Goal: Task Accomplishment & Management: Use online tool/utility

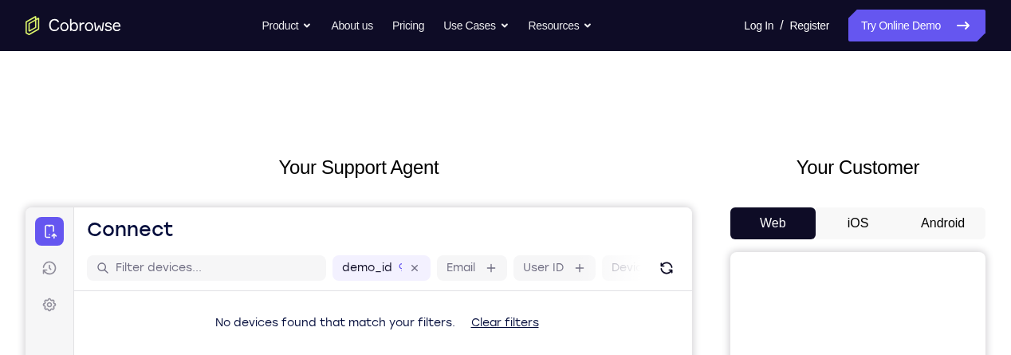
click at [923, 218] on button "Android" at bounding box center [942, 223] width 85 height 32
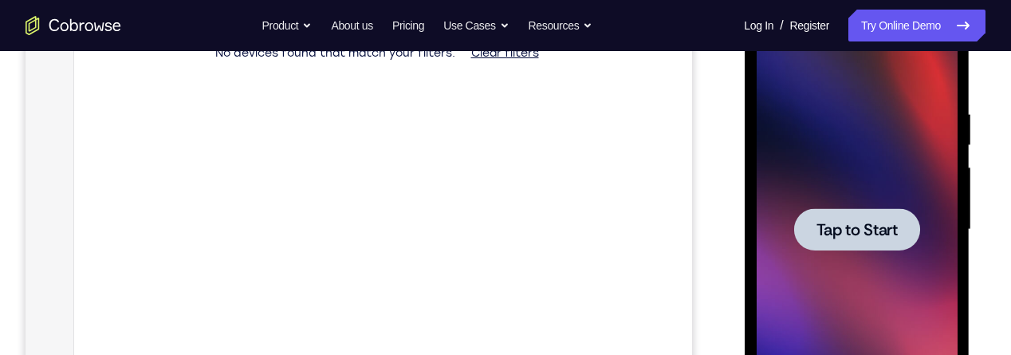
click at [864, 238] on span "Tap to Start" at bounding box center [856, 230] width 81 height 16
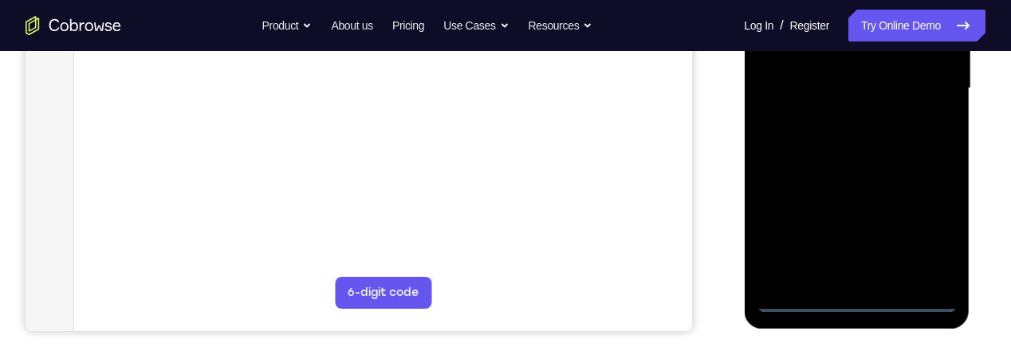
scroll to position [419, 0]
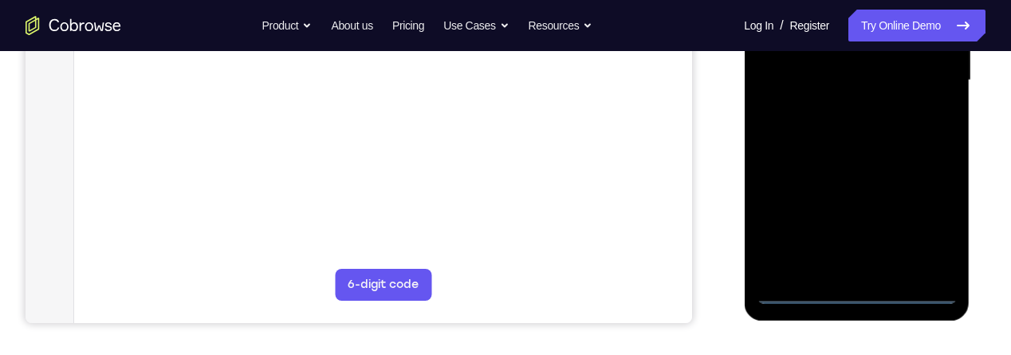
click at [864, 293] on div at bounding box center [856, 80] width 201 height 447
click at [927, 229] on div at bounding box center [856, 80] width 201 height 447
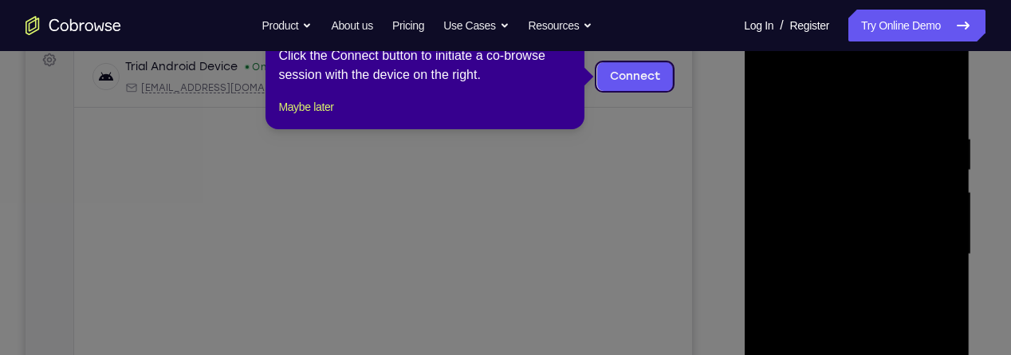
scroll to position [244, 0]
click at [317, 117] on button "Maybe later" at bounding box center [305, 107] width 55 height 19
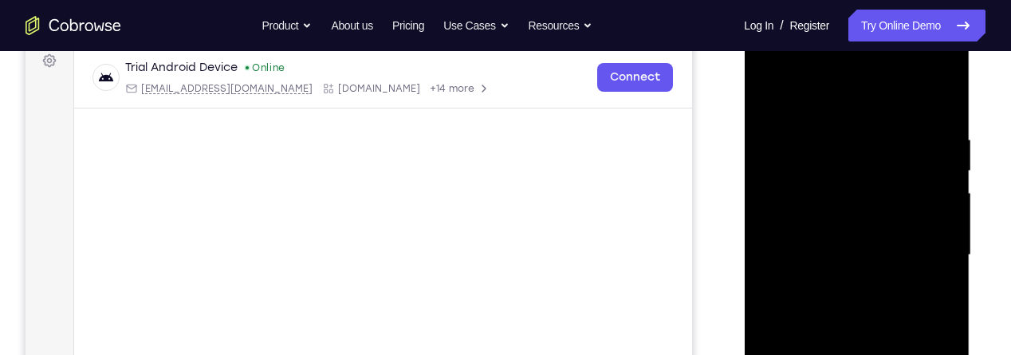
click at [840, 98] on div at bounding box center [856, 255] width 201 height 447
click at [915, 252] on div at bounding box center [856, 255] width 201 height 447
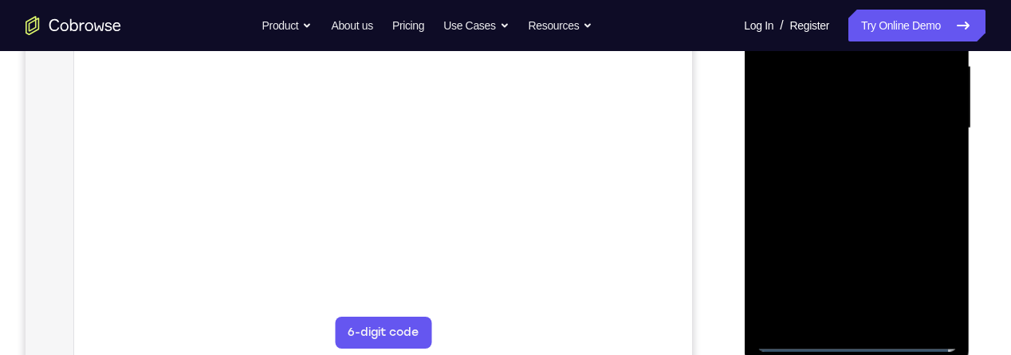
scroll to position [376, 0]
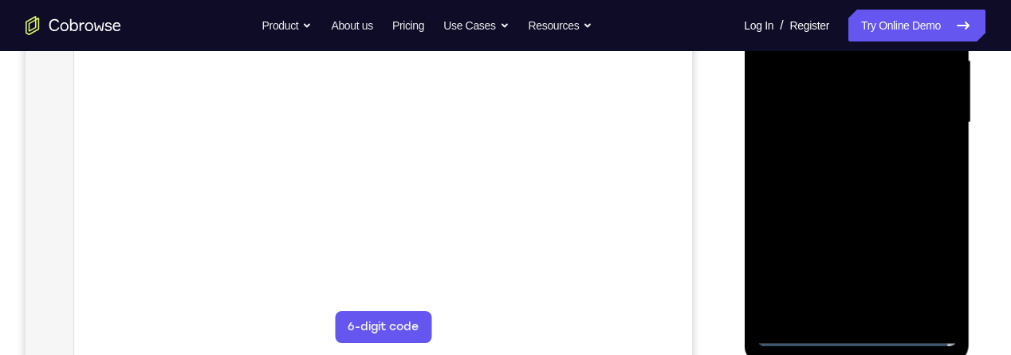
click at [837, 309] on div at bounding box center [856, 123] width 201 height 447
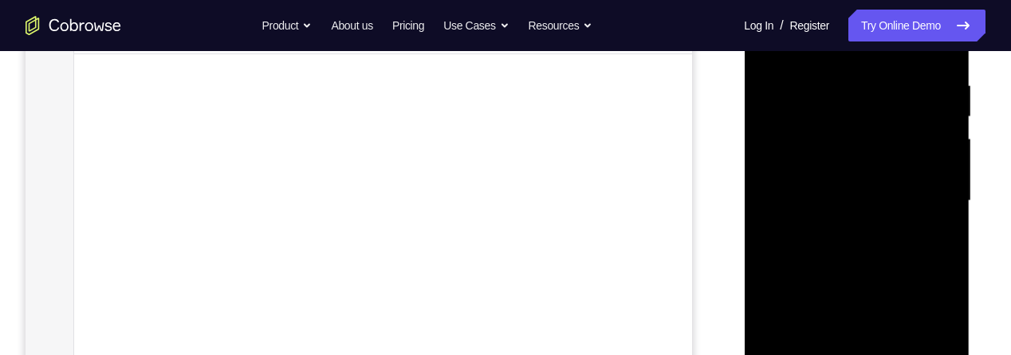
scroll to position [297, 0]
click at [874, 191] on div at bounding box center [856, 202] width 201 height 447
click at [855, 169] on div at bounding box center [856, 202] width 201 height 447
click at [864, 204] on div at bounding box center [856, 202] width 201 height 447
click at [858, 257] on div at bounding box center [856, 202] width 201 height 447
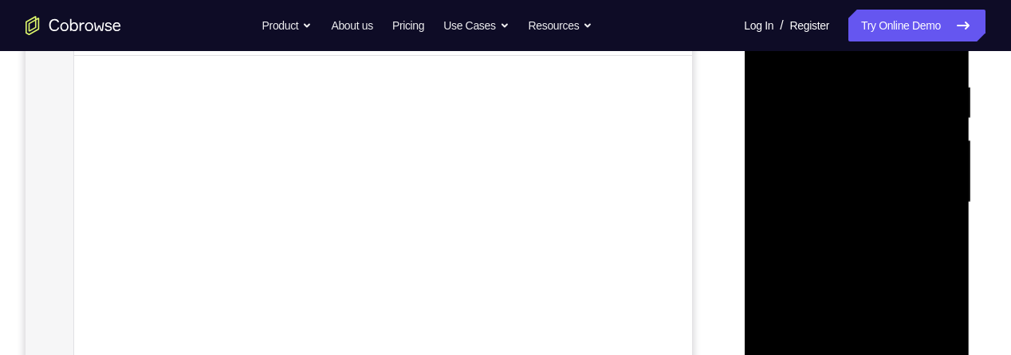
click at [860, 250] on div at bounding box center [856, 202] width 201 height 447
click at [872, 237] on div at bounding box center [856, 169] width 201 height 447
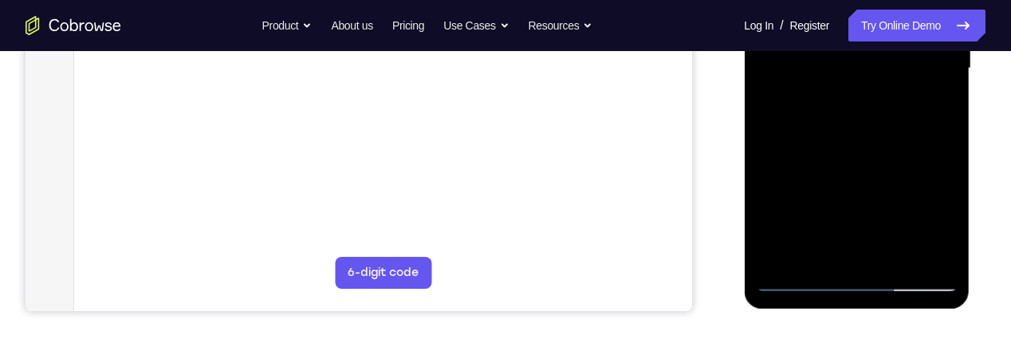
scroll to position [433, 0]
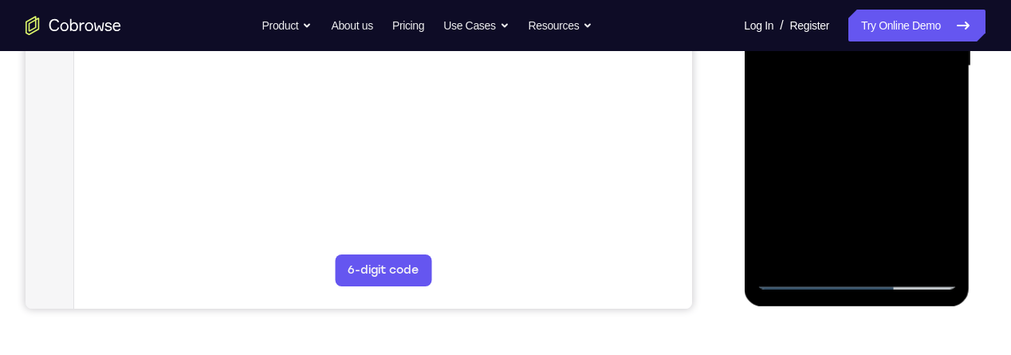
click at [906, 251] on div at bounding box center [856, 66] width 201 height 447
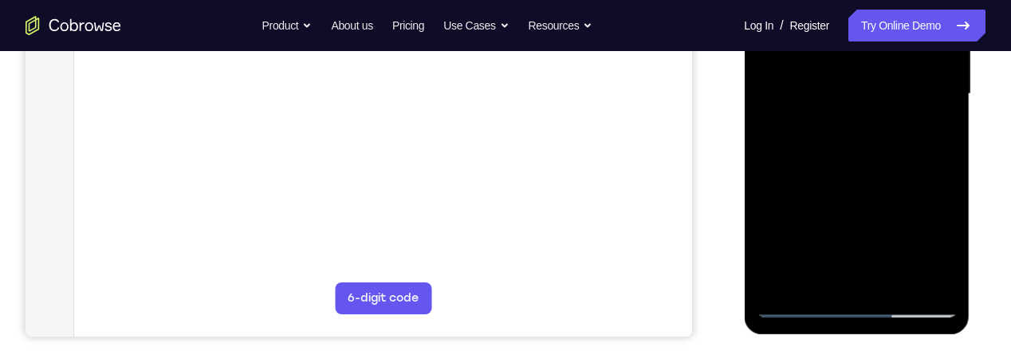
scroll to position [369, 0]
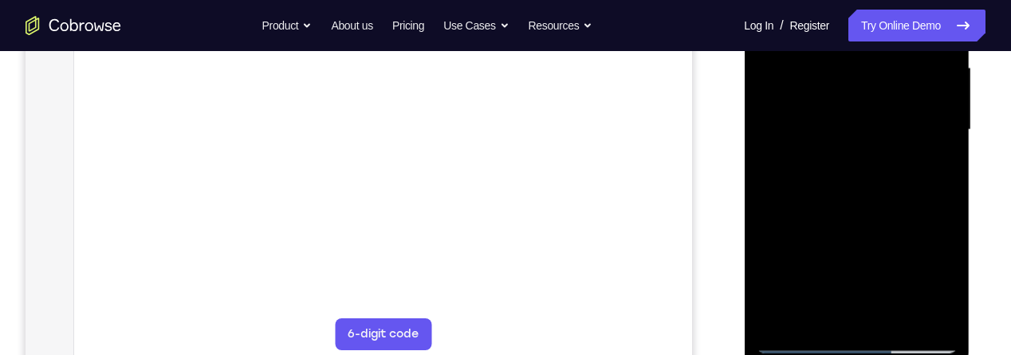
click at [874, 218] on div at bounding box center [856, 130] width 201 height 447
click at [854, 158] on div at bounding box center [856, 133] width 201 height 447
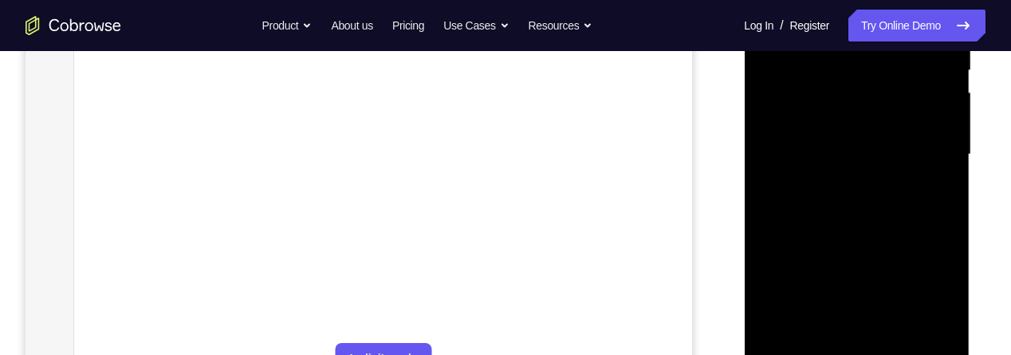
scroll to position [345, 0]
click at [830, 182] on div at bounding box center [856, 154] width 201 height 447
click at [836, 181] on div at bounding box center [856, 154] width 201 height 447
click at [832, 183] on div at bounding box center [856, 156] width 201 height 447
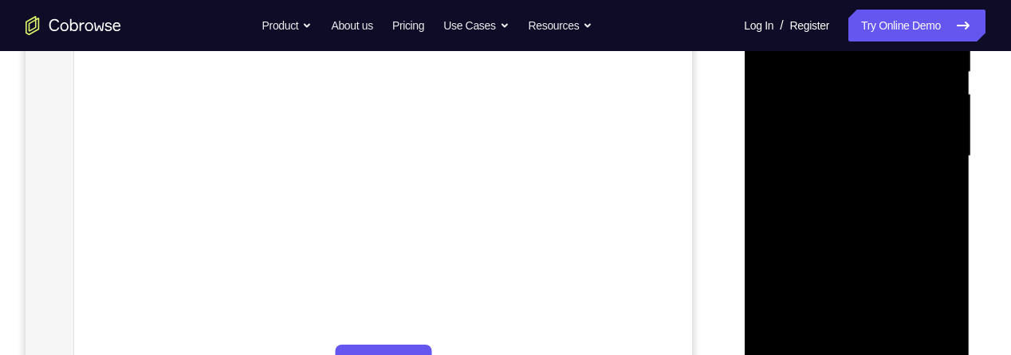
click at [832, 181] on div at bounding box center [856, 156] width 201 height 447
click at [824, 181] on div at bounding box center [856, 156] width 201 height 447
click at [820, 181] on div at bounding box center [856, 156] width 201 height 447
click at [818, 182] on div at bounding box center [856, 156] width 201 height 447
click at [815, 180] on div at bounding box center [856, 156] width 201 height 447
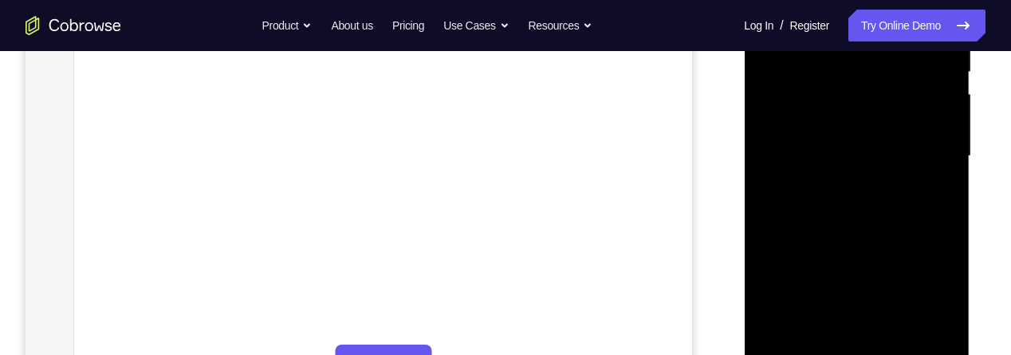
click at [815, 178] on div at bounding box center [856, 156] width 201 height 447
click at [805, 169] on div at bounding box center [856, 156] width 201 height 447
click at [841, 172] on div at bounding box center [856, 156] width 201 height 447
click at [857, 166] on div at bounding box center [856, 156] width 201 height 447
click at [857, 168] on div at bounding box center [856, 156] width 201 height 447
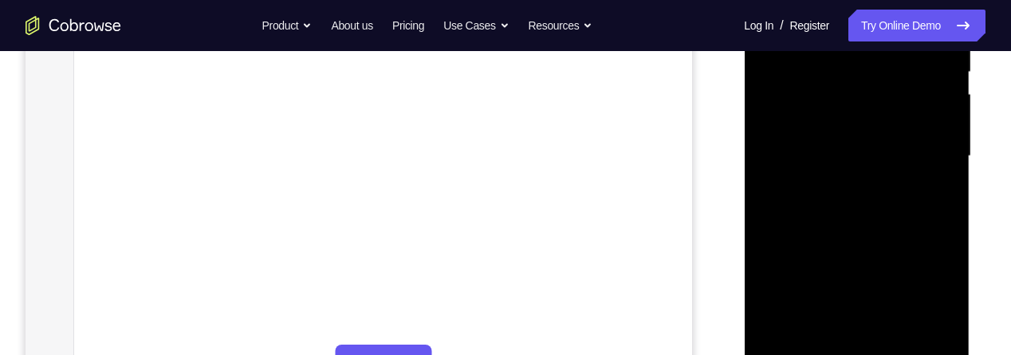
click at [857, 176] on div at bounding box center [856, 156] width 201 height 447
click at [856, 175] on div at bounding box center [856, 156] width 201 height 447
click at [857, 172] on div at bounding box center [856, 156] width 201 height 447
click at [856, 175] on div at bounding box center [856, 156] width 201 height 447
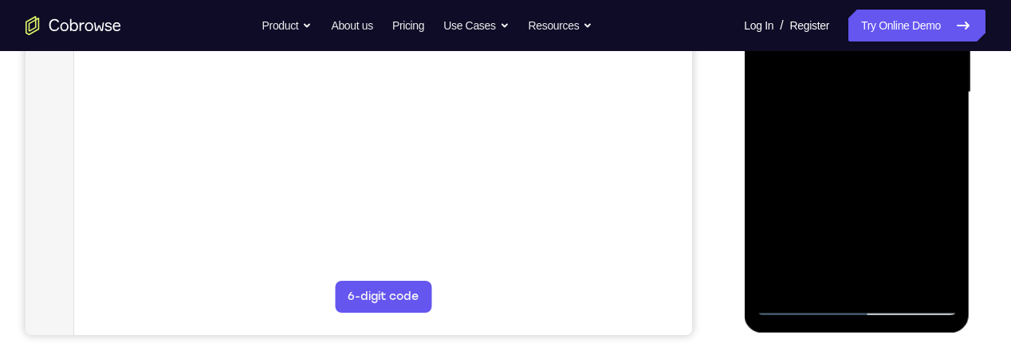
scroll to position [403, 0]
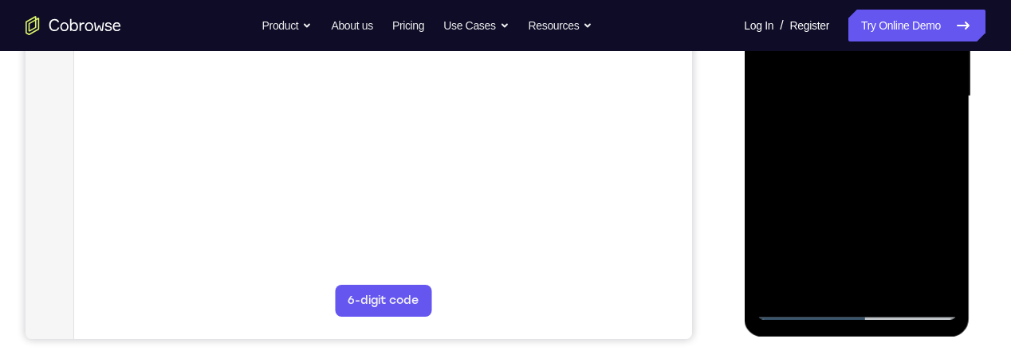
click at [868, 129] on div at bounding box center [856, 96] width 201 height 447
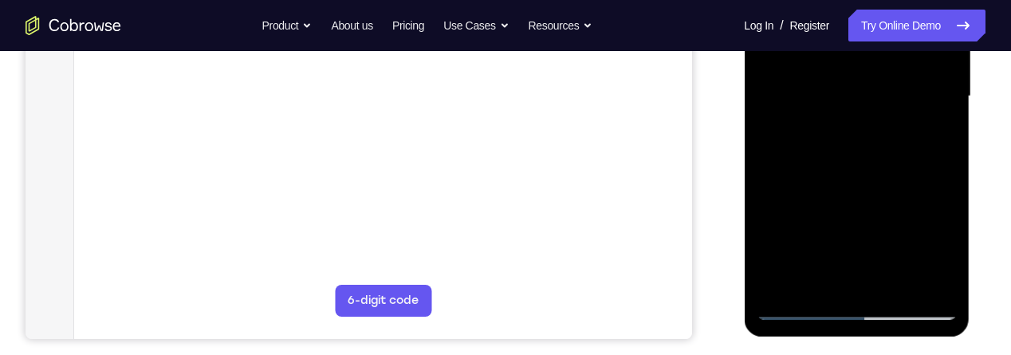
click at [868, 129] on div at bounding box center [856, 96] width 201 height 447
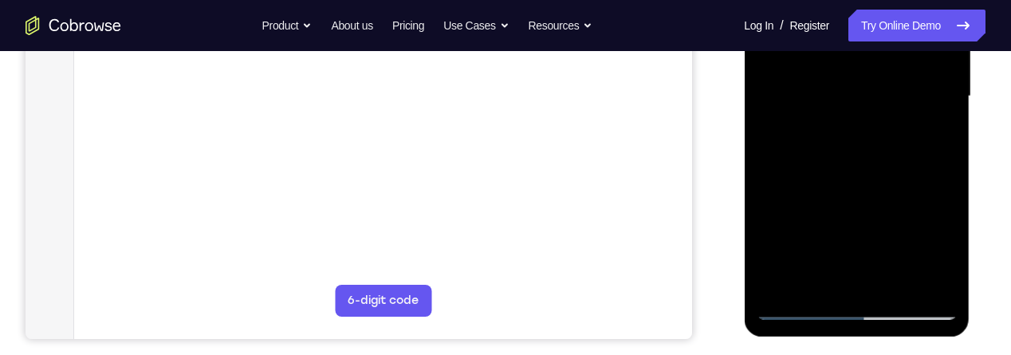
click at [868, 129] on div at bounding box center [856, 96] width 201 height 447
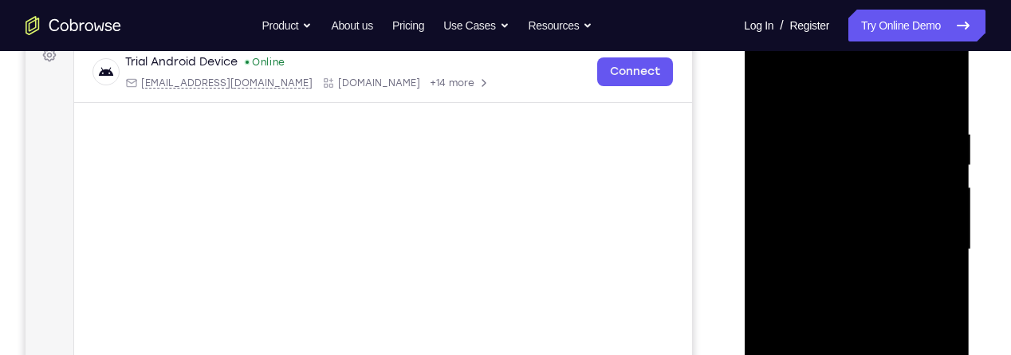
scroll to position [246, 0]
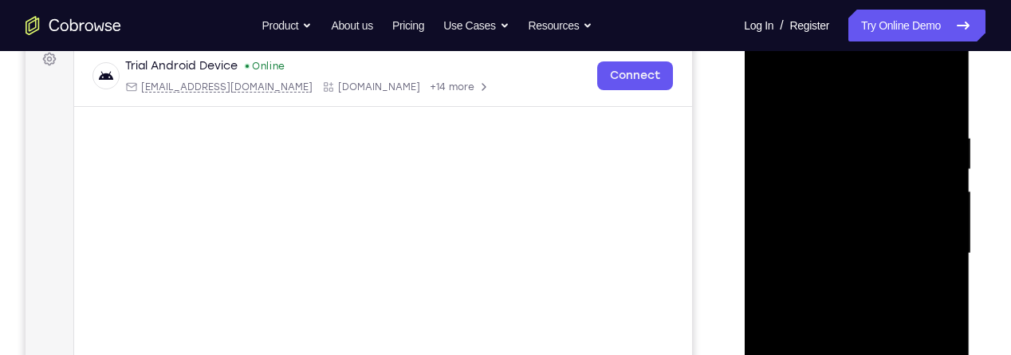
click at [856, 111] on div at bounding box center [856, 253] width 201 height 447
click at [857, 108] on div at bounding box center [856, 253] width 201 height 447
click at [850, 116] on div at bounding box center [856, 253] width 201 height 447
click at [765, 70] on div at bounding box center [856, 253] width 201 height 447
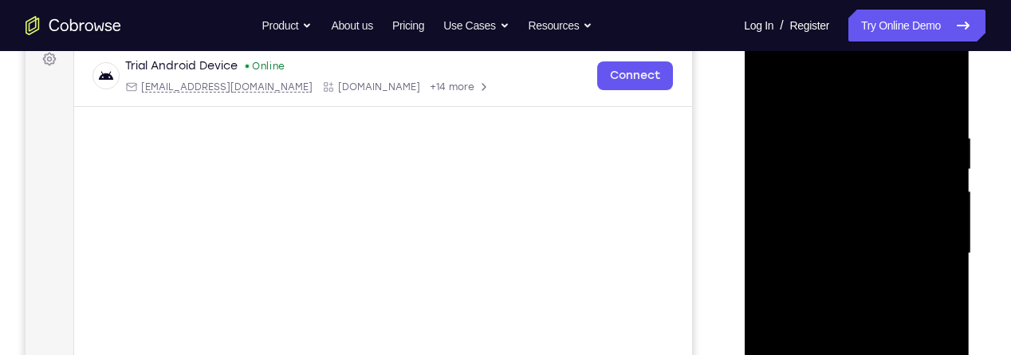
click at [774, 67] on div at bounding box center [856, 253] width 201 height 447
click at [769, 66] on div at bounding box center [856, 253] width 201 height 447
click at [771, 67] on div at bounding box center [856, 253] width 201 height 447
click at [768, 65] on div at bounding box center [856, 253] width 201 height 447
click at [774, 64] on div at bounding box center [856, 253] width 201 height 447
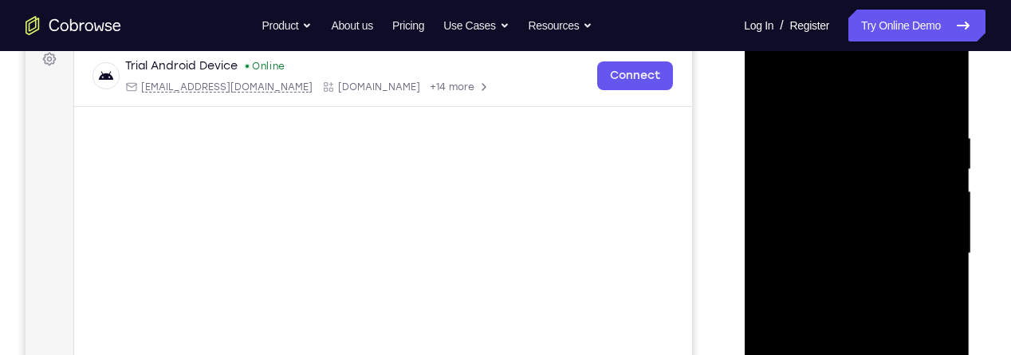
click at [783, 69] on div at bounding box center [856, 253] width 201 height 447
click at [835, 227] on div at bounding box center [856, 253] width 201 height 447
click at [831, 242] on div at bounding box center [856, 253] width 201 height 447
click at [818, 249] on div at bounding box center [856, 253] width 201 height 447
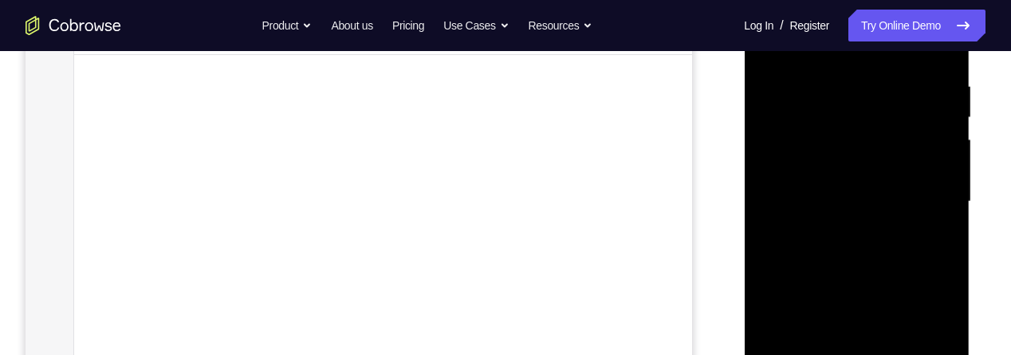
scroll to position [291, 0]
click at [832, 251] on div at bounding box center [856, 208] width 201 height 447
click at [840, 235] on div at bounding box center [856, 208] width 201 height 447
click at [836, 231] on div at bounding box center [856, 208] width 201 height 447
click at [823, 209] on div at bounding box center [856, 208] width 201 height 447
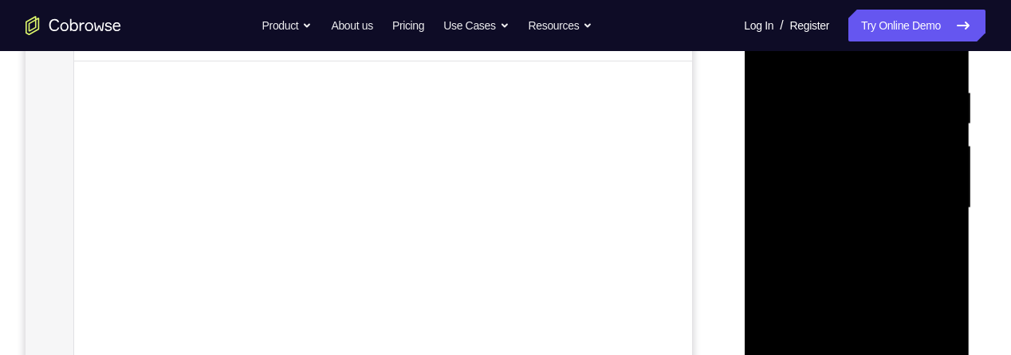
click at [863, 187] on div at bounding box center [856, 208] width 201 height 447
click at [888, 172] on div at bounding box center [856, 208] width 201 height 447
click at [890, 189] on div at bounding box center [856, 208] width 201 height 447
click at [882, 179] on div at bounding box center [856, 208] width 201 height 447
click at [856, 191] on div at bounding box center [856, 208] width 201 height 447
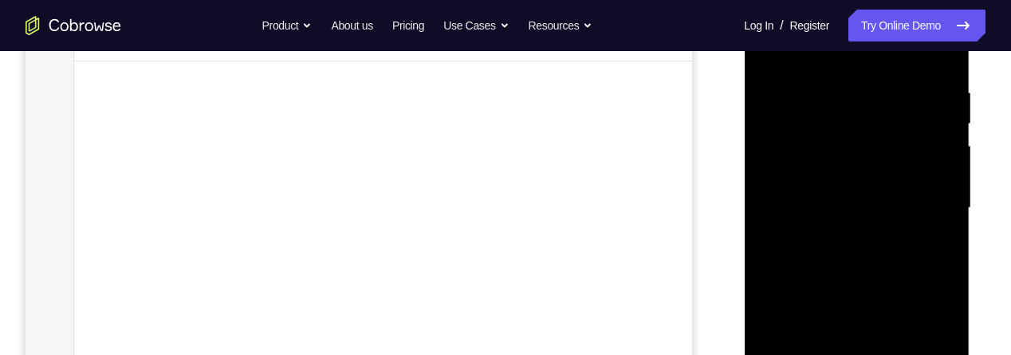
click at [857, 189] on div at bounding box center [856, 208] width 201 height 447
click at [850, 193] on div at bounding box center [856, 208] width 201 height 447
click at [858, 188] on div at bounding box center [856, 208] width 201 height 447
click at [857, 183] on div at bounding box center [856, 208] width 201 height 447
click at [855, 189] on div at bounding box center [856, 208] width 201 height 447
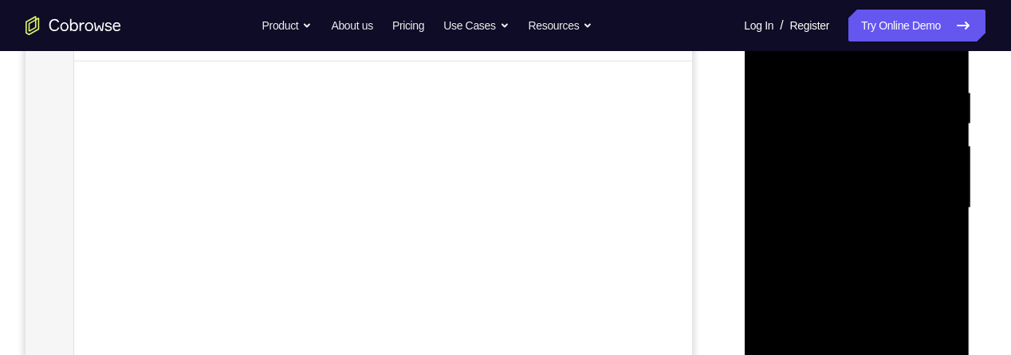
click at [854, 191] on div at bounding box center [856, 208] width 201 height 447
click at [847, 175] on div at bounding box center [856, 208] width 201 height 447
click at [844, 184] on div at bounding box center [856, 208] width 201 height 447
click at [849, 188] on div at bounding box center [856, 208] width 201 height 447
click at [859, 183] on div at bounding box center [856, 208] width 201 height 447
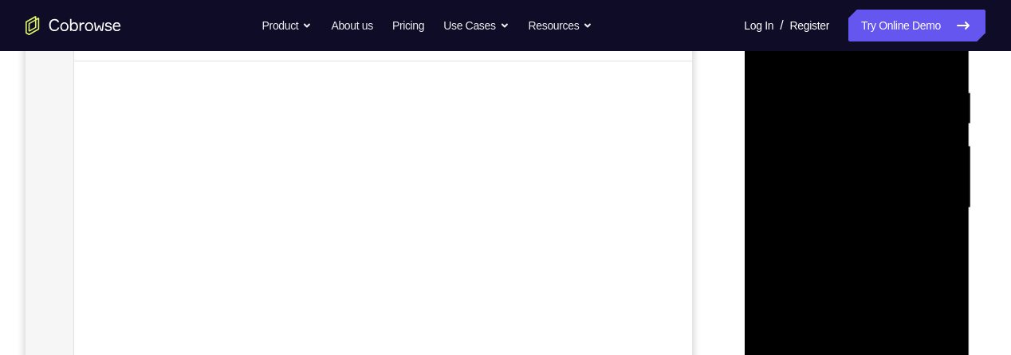
click at [861, 189] on div at bounding box center [856, 208] width 201 height 447
click at [858, 192] on div at bounding box center [856, 208] width 201 height 447
click at [847, 203] on div at bounding box center [856, 208] width 201 height 447
click at [839, 214] on div at bounding box center [856, 208] width 201 height 447
click at [837, 222] on div at bounding box center [856, 208] width 201 height 447
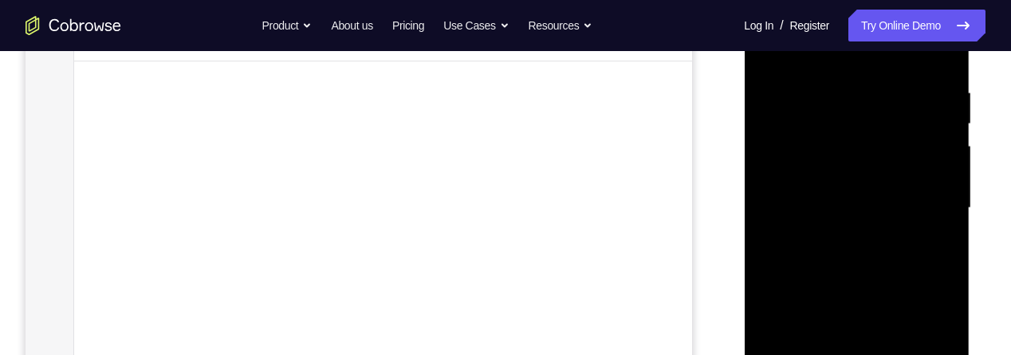
click at [839, 224] on div at bounding box center [856, 208] width 201 height 447
click at [827, 231] on div at bounding box center [856, 208] width 201 height 447
click at [827, 230] on div at bounding box center [856, 208] width 201 height 447
click at [835, 225] on div at bounding box center [856, 208] width 201 height 447
click at [841, 214] on div at bounding box center [856, 208] width 201 height 447
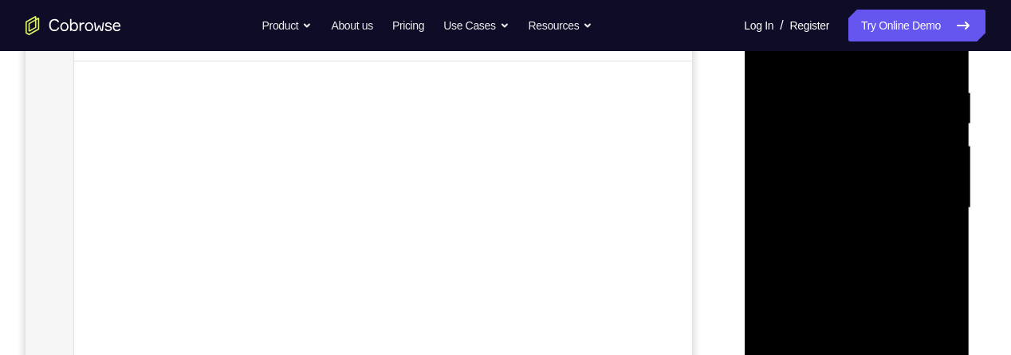
click at [840, 201] on div at bounding box center [856, 208] width 201 height 447
click at [832, 210] on div at bounding box center [856, 208] width 201 height 447
click at [821, 223] on div at bounding box center [856, 208] width 201 height 447
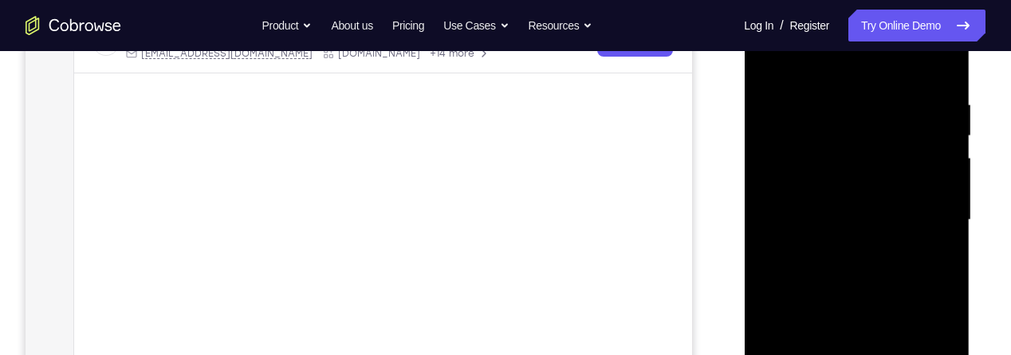
scroll to position [282, 0]
click at [847, 241] on div at bounding box center [856, 217] width 201 height 447
click at [844, 240] on div at bounding box center [856, 217] width 201 height 447
click at [838, 239] on div at bounding box center [856, 217] width 201 height 447
click at [836, 243] on div at bounding box center [856, 217] width 201 height 447
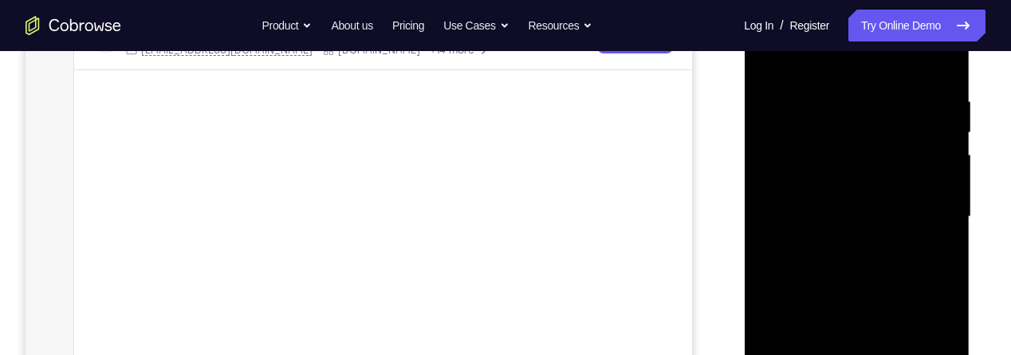
click at [848, 238] on div at bounding box center [856, 217] width 201 height 447
click at [851, 253] on div at bounding box center [856, 217] width 201 height 447
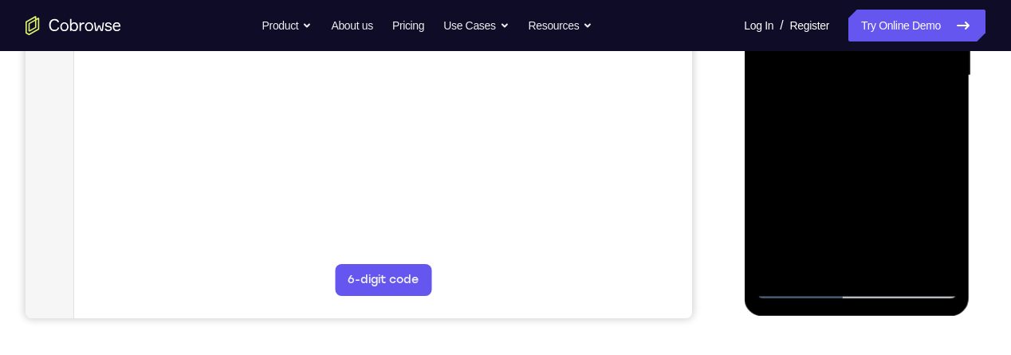
scroll to position [449, 0]
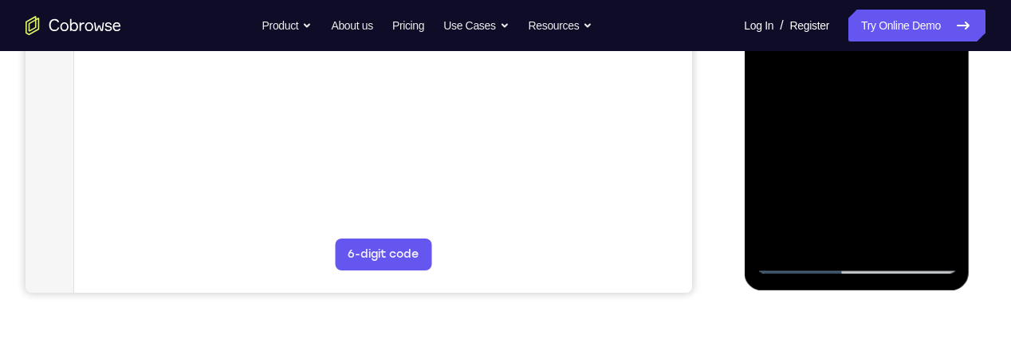
click at [850, 261] on div at bounding box center [856, 50] width 201 height 447
click at [860, 267] on div at bounding box center [856, 50] width 201 height 447
click at [864, 268] on div at bounding box center [856, 50] width 201 height 447
click at [860, 264] on div at bounding box center [856, 50] width 201 height 447
click at [858, 258] on div at bounding box center [856, 50] width 201 height 447
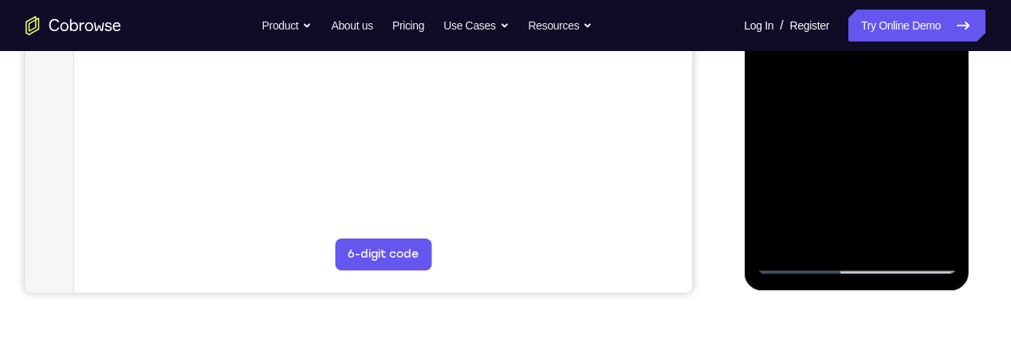
click at [866, 267] on div at bounding box center [856, 50] width 201 height 447
click at [878, 258] on div at bounding box center [856, 50] width 201 height 447
click at [873, 258] on div at bounding box center [856, 50] width 201 height 447
click at [866, 254] on div at bounding box center [856, 50] width 201 height 447
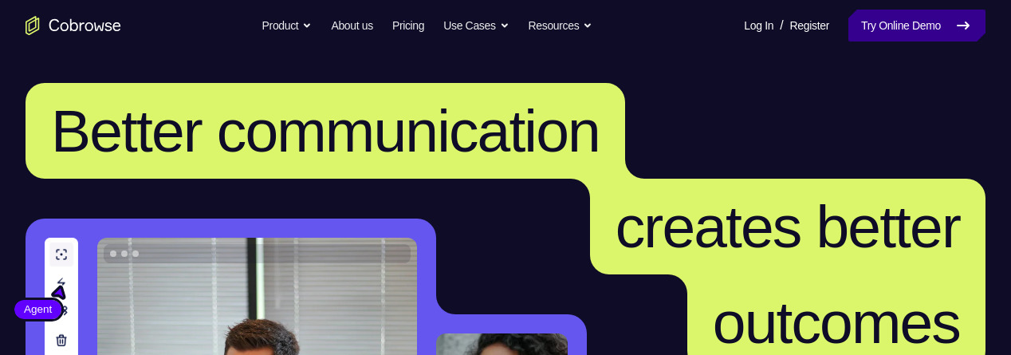
click at [916, 37] on link "Try Online Demo" at bounding box center [916, 26] width 137 height 32
